Goal: Task Accomplishment & Management: Manage account settings

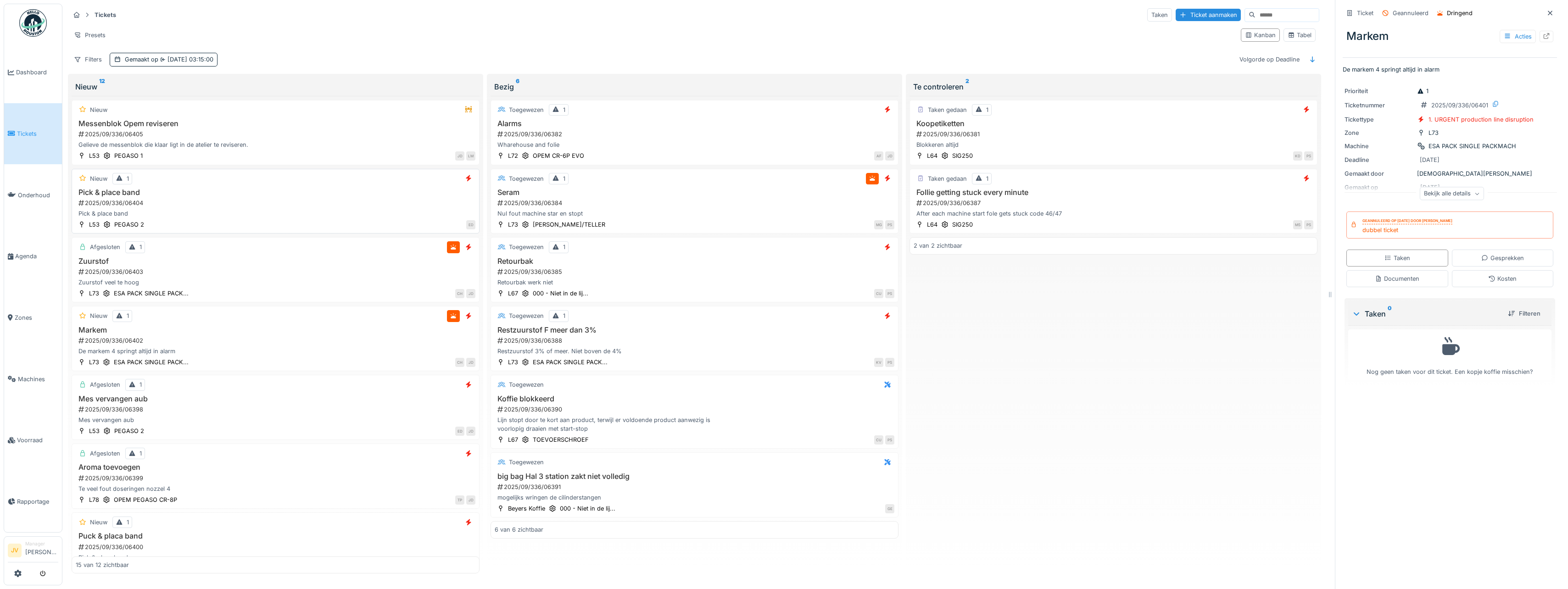
click at [270, 196] on h3 "Pick & place band" at bounding box center [275, 192] width 400 height 9
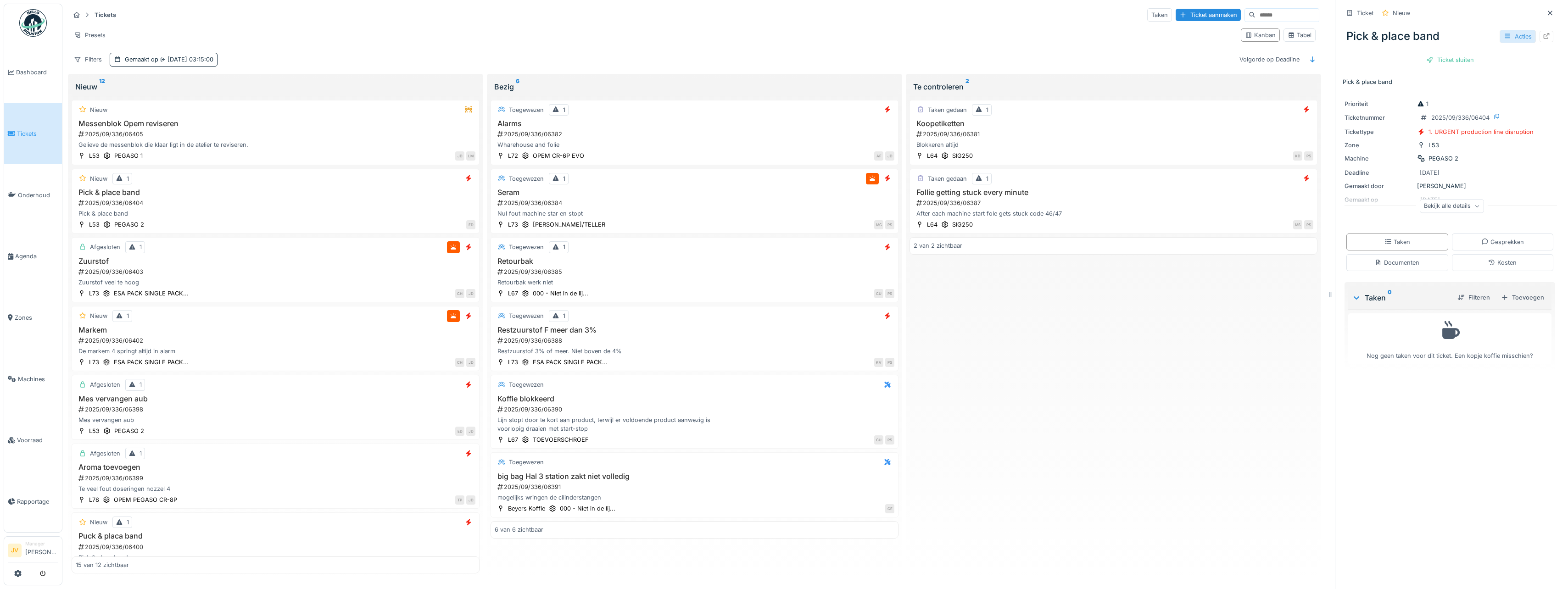
click at [1502, 38] on div "Acties" at bounding box center [1518, 37] width 37 height 13
click at [1514, 192] on div "Prioriteit 1 Ticketnummer 2025/09/336/06404 Tickettype 1. URGENT production lin…" at bounding box center [1450, 158] width 214 height 128
click at [1503, 33] on div at bounding box center [1507, 36] width 8 height 9
click at [1442, 51] on div "Bewerken" at bounding box center [1458, 57] width 107 height 13
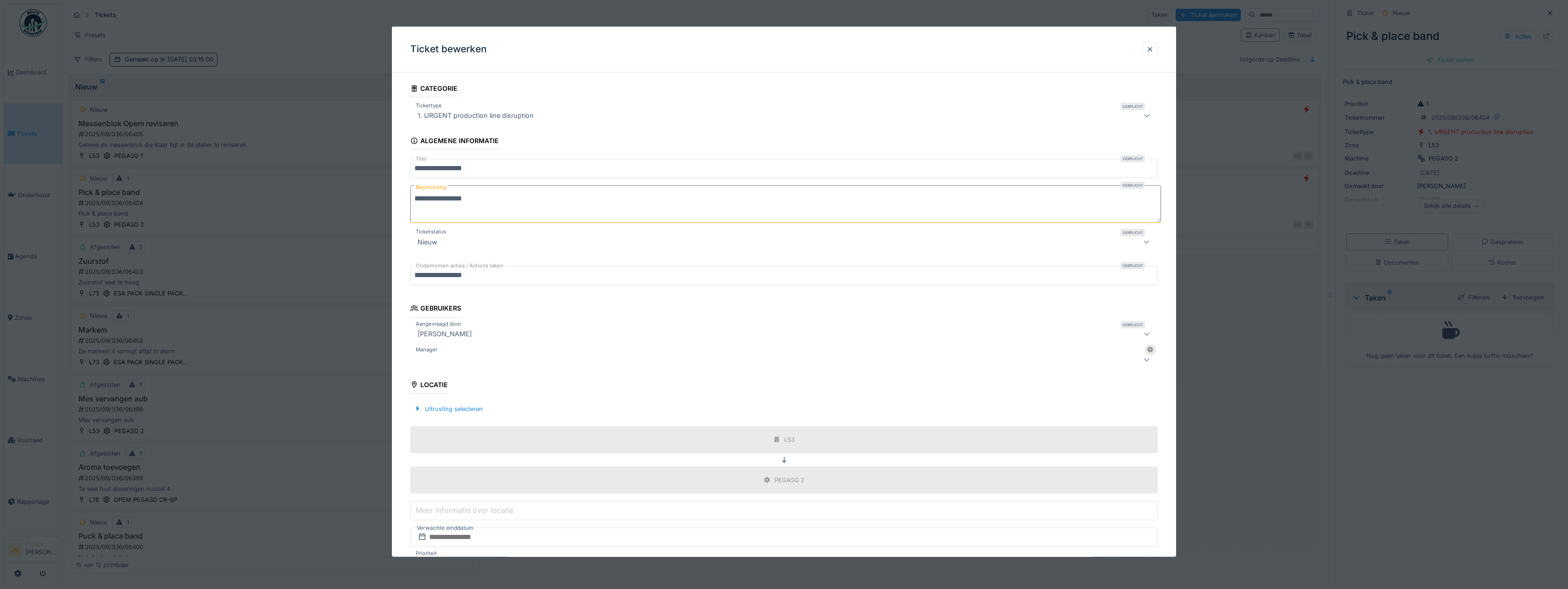
click at [464, 355] on div at bounding box center [744, 358] width 659 height 11
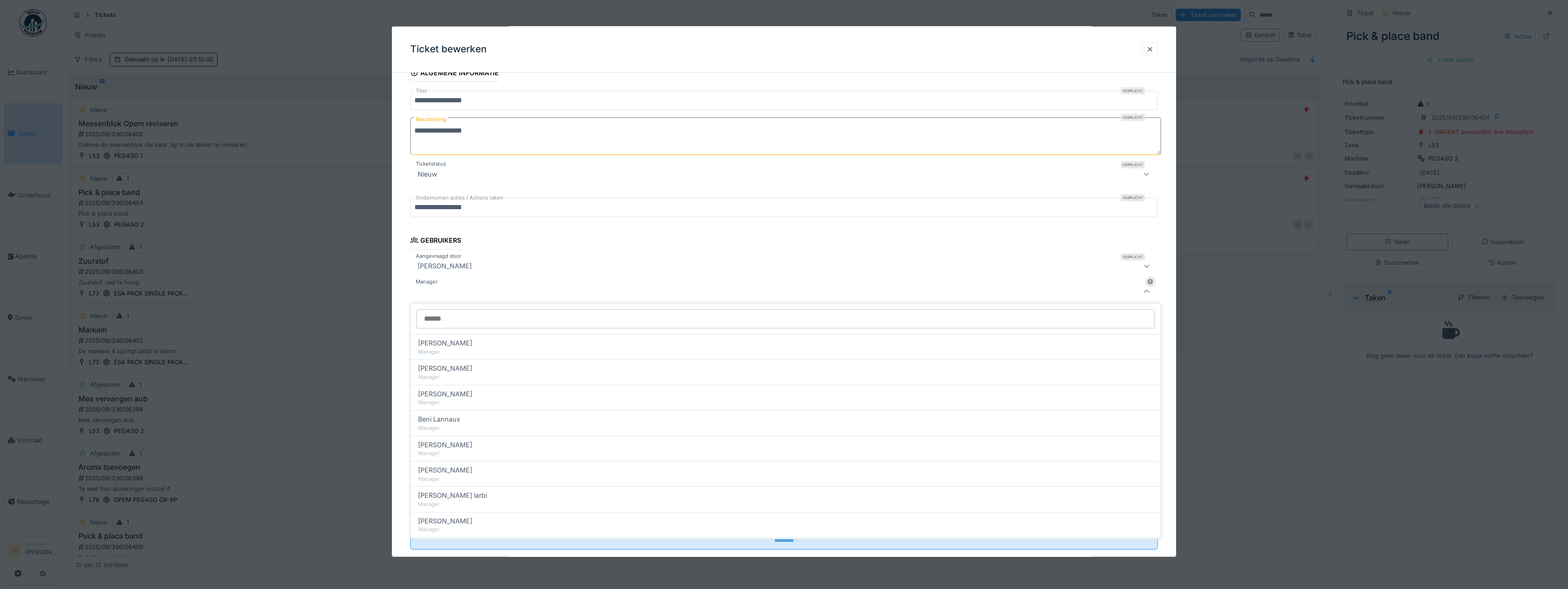
click at [481, 320] on input "Manager" at bounding box center [785, 319] width 739 height 19
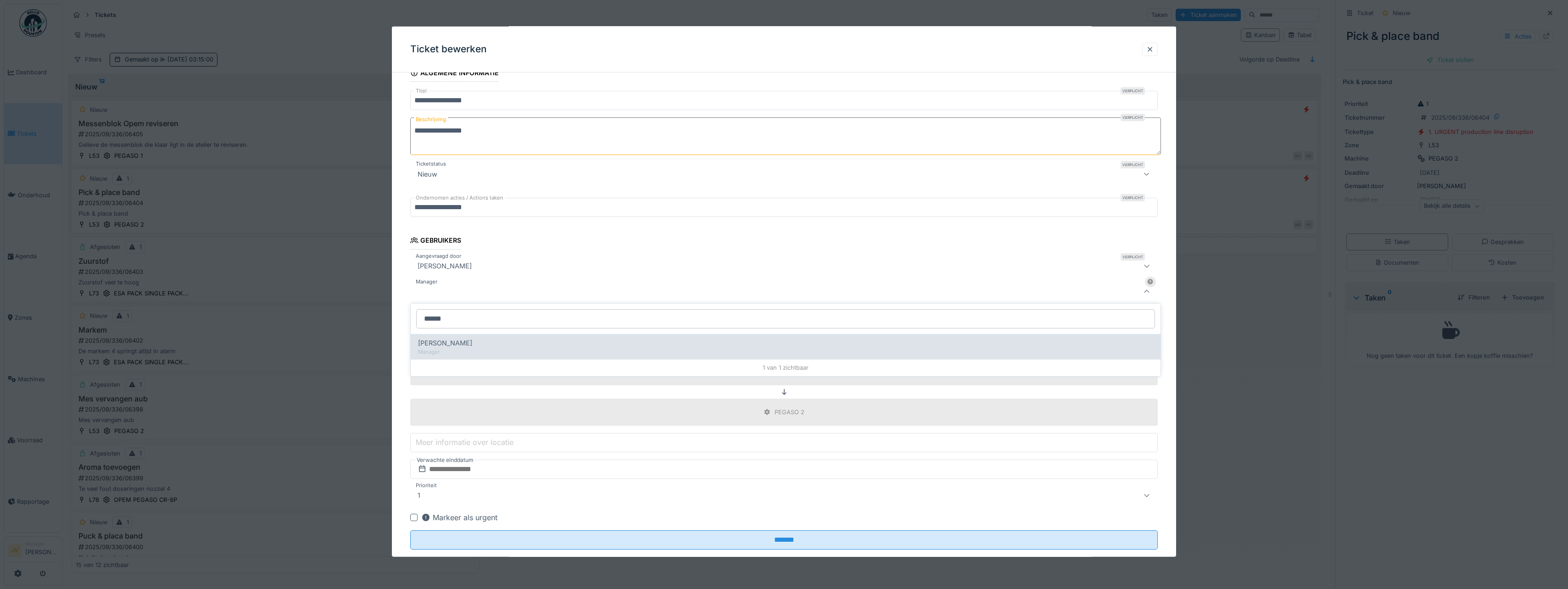
type input "******"
click at [485, 344] on div "[PERSON_NAME]" at bounding box center [785, 343] width 735 height 10
type input "****"
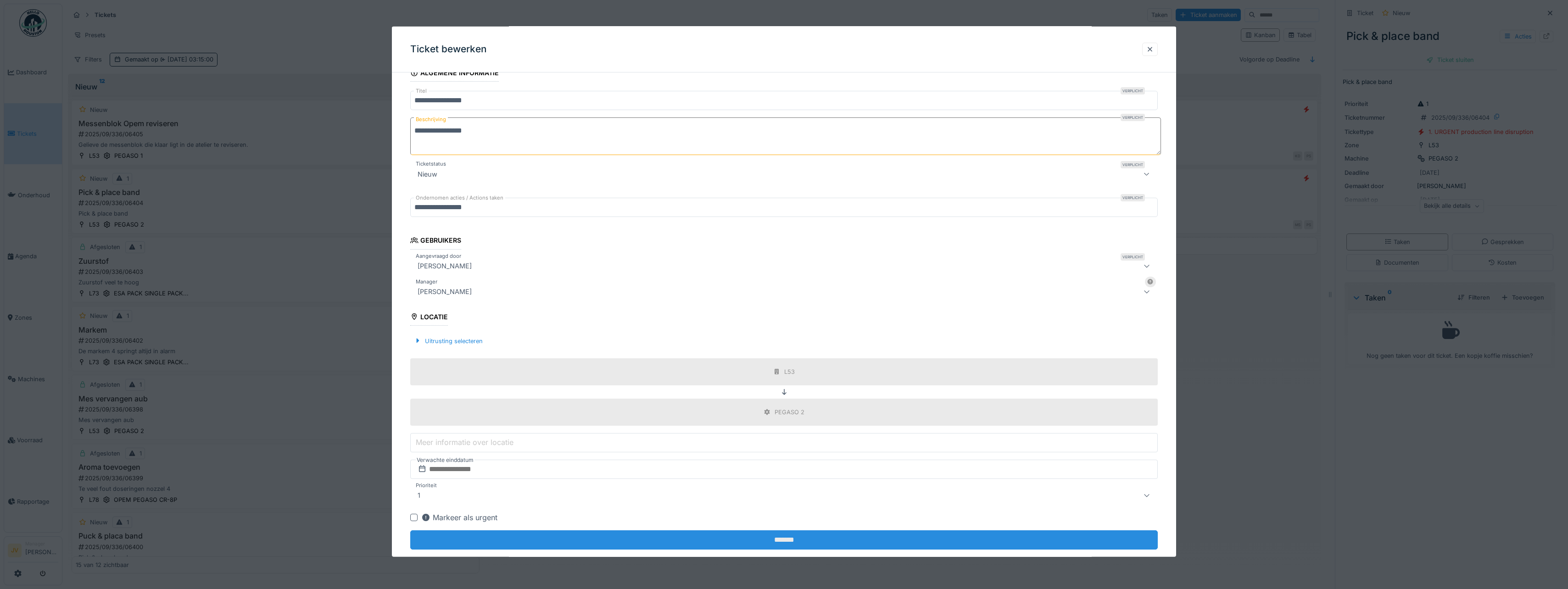
click at [781, 538] on input "*******" at bounding box center [784, 540] width 747 height 19
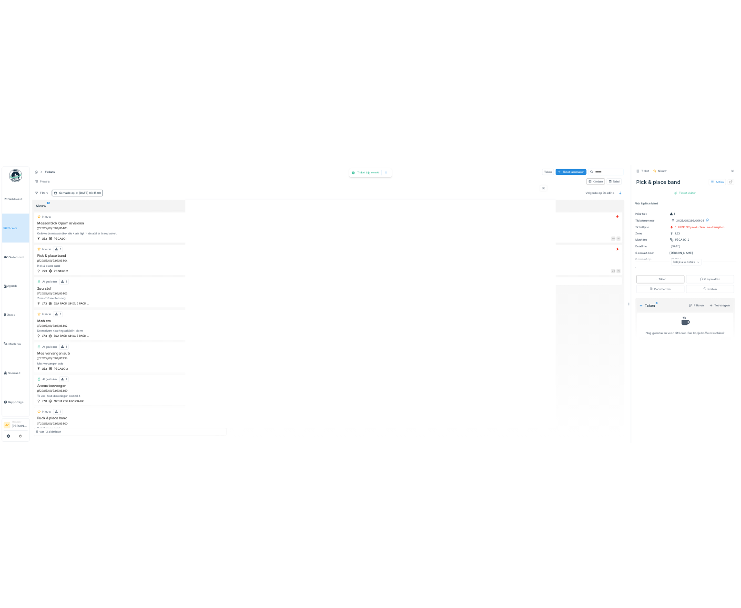
scroll to position [0, 0]
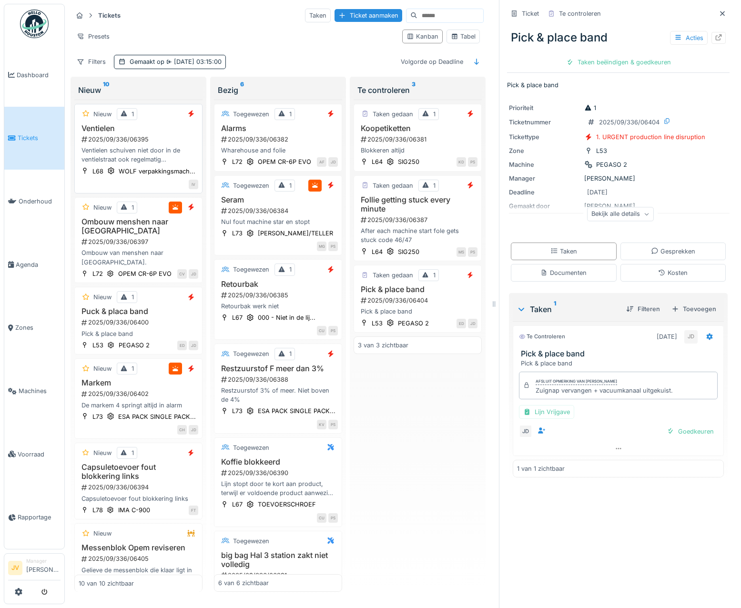
click at [184, 168] on div "L68 WOLF verpakkingsmach..." at bounding box center [138, 171] width 119 height 10
click at [718, 11] on icon at bounding box center [722, 13] width 8 height 6
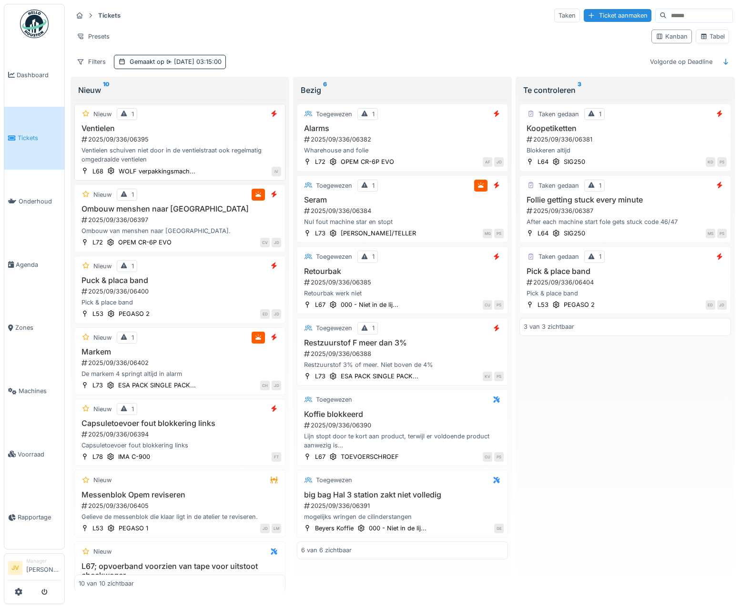
click at [220, 128] on h3 "Ventielen" at bounding box center [180, 128] width 202 height 9
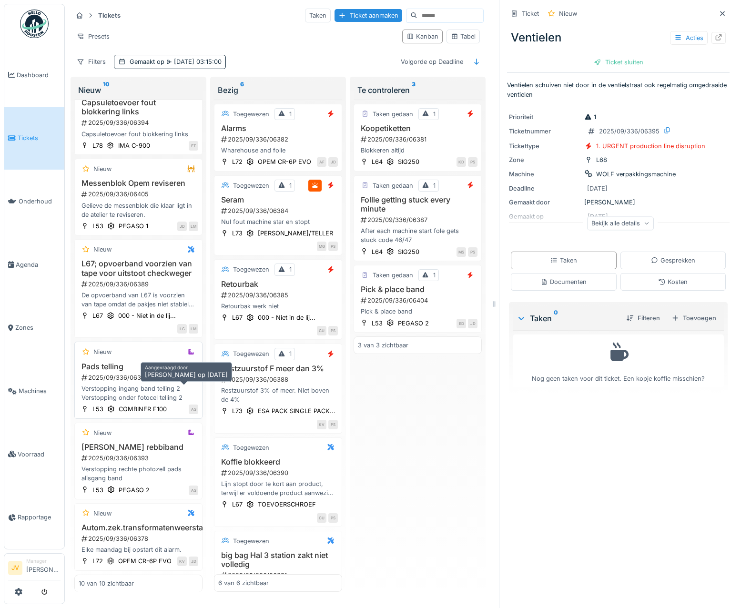
scroll to position [7, 0]
